Goal: Task Accomplishment & Management: Complete application form

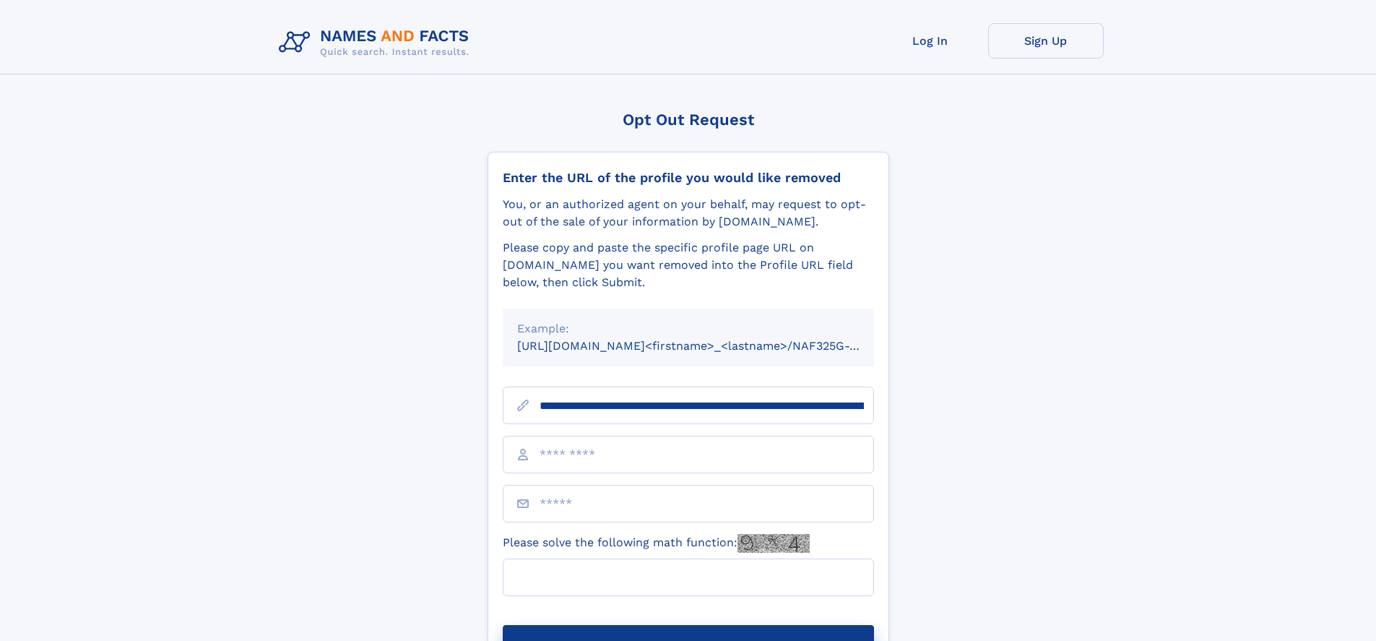
type input "**********"
type input "**"
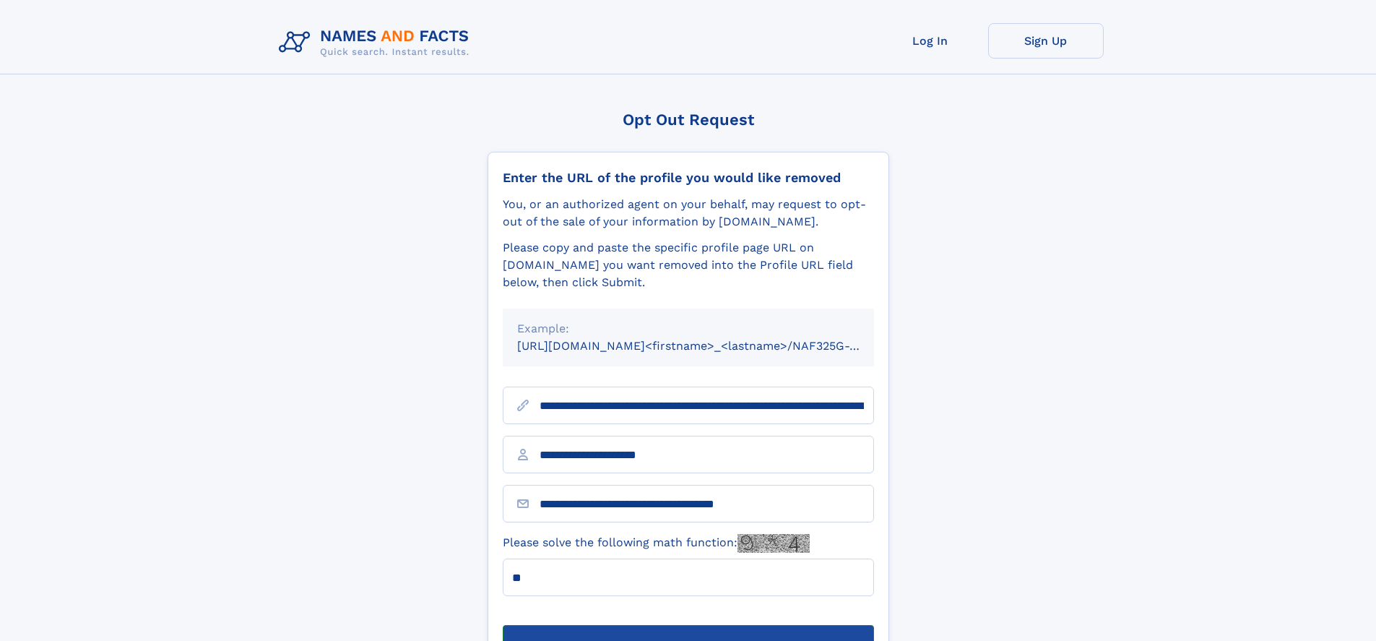
click at [688, 625] on button "Submit Opt Out Request" at bounding box center [688, 648] width 371 height 46
